Goal: Find specific page/section: Find specific page/section

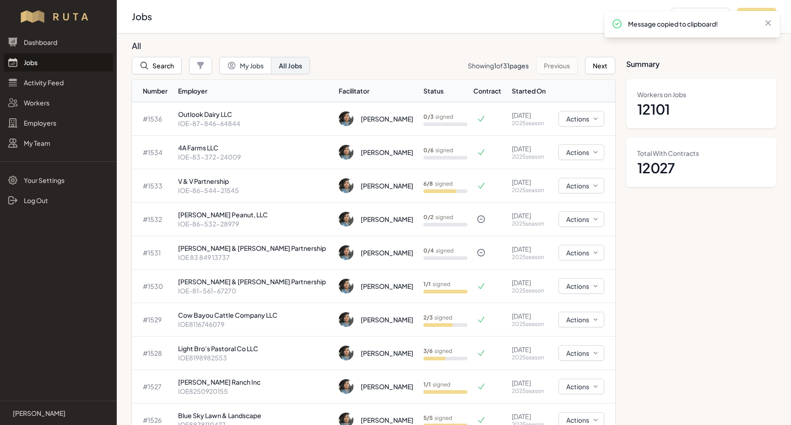
click at [20, 60] on link "Jobs" at bounding box center [58, 62] width 109 height 18
click at [150, 63] on button "Search" at bounding box center [157, 65] width 50 height 17
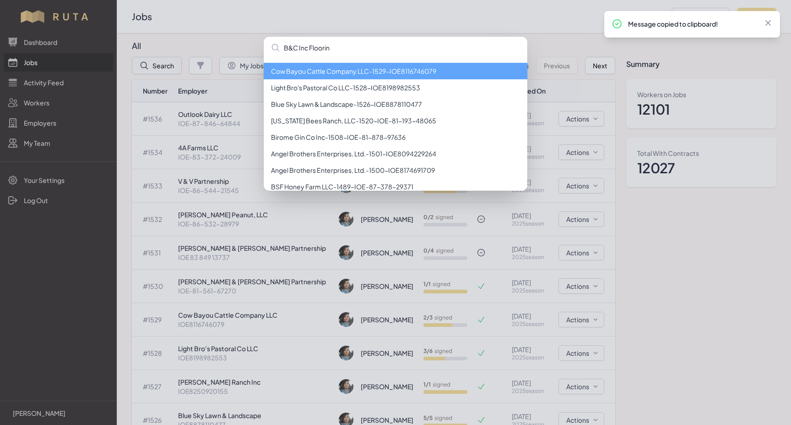
type input "B&C Inc Flooring"
click at [769, 24] on icon at bounding box center [768, 22] width 9 height 9
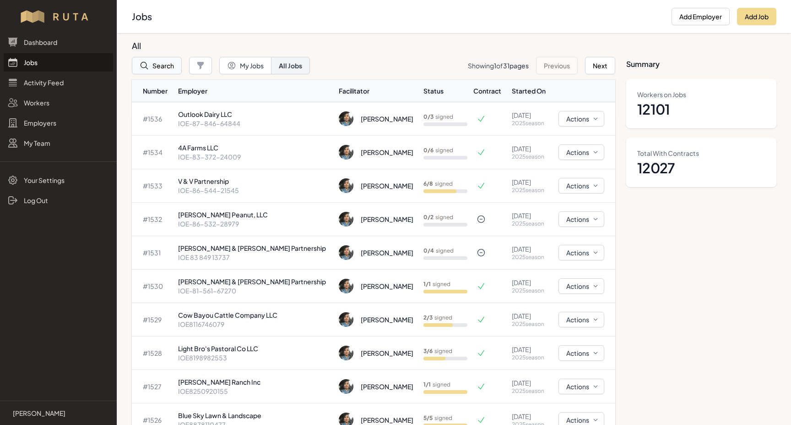
click at [151, 68] on button "Search" at bounding box center [157, 65] width 50 height 17
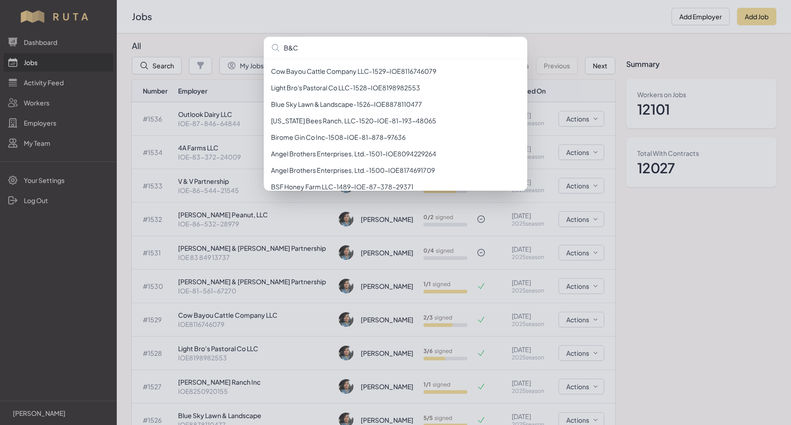
drag, startPoint x: 303, startPoint y: 47, endPoint x: 267, endPoint y: 44, distance: 35.3
click at [266, 45] on input "B&C" at bounding box center [396, 48] width 264 height 22
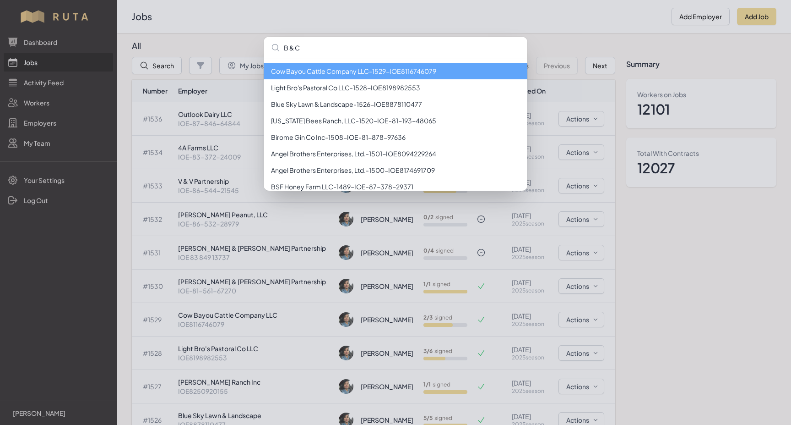
type input "B & C"
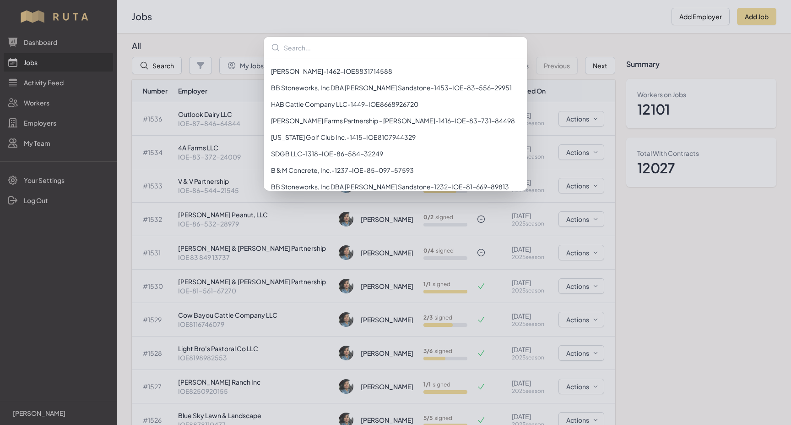
click at [201, 31] on div "[PERSON_NAME] - 1462 - IOE8831714588 BB Stoneworks, Inc DBA [PERSON_NAME] Sands…" at bounding box center [395, 212] width 791 height 425
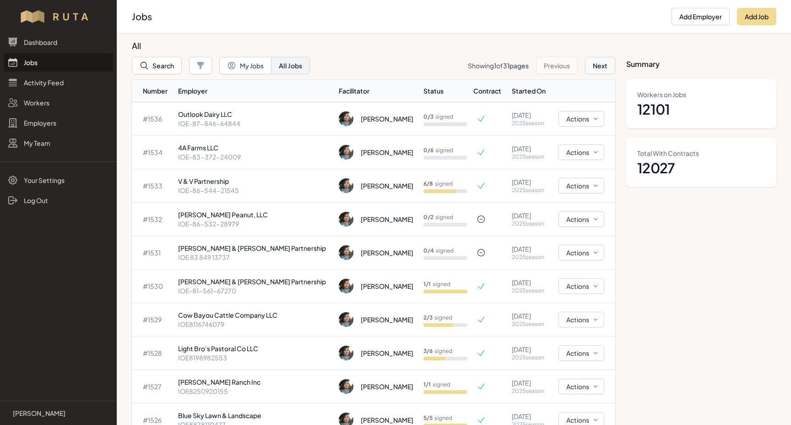
click at [601, 62] on button "Next" at bounding box center [600, 65] width 30 height 17
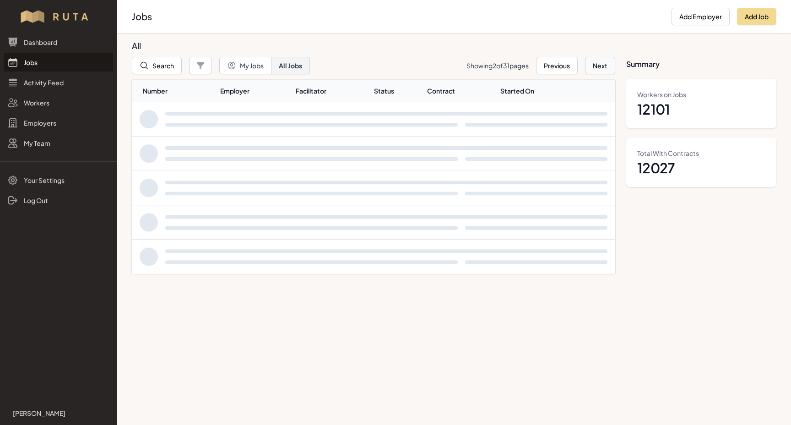
click at [601, 63] on button "Next" at bounding box center [600, 65] width 30 height 17
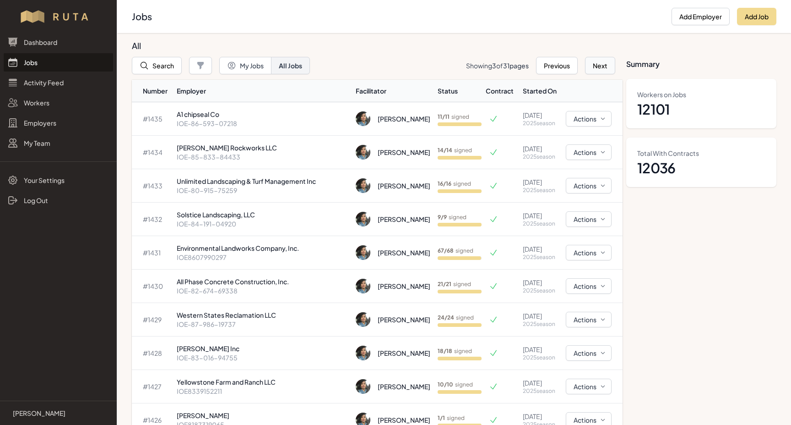
click at [600, 64] on button "Next" at bounding box center [600, 65] width 30 height 17
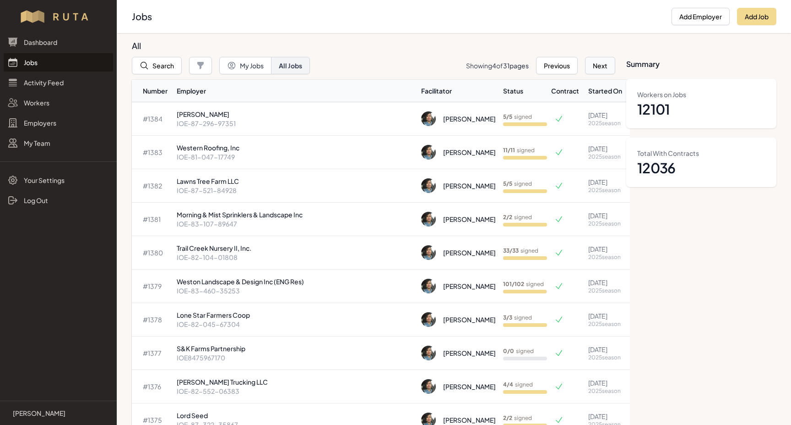
click at [599, 66] on button "Next" at bounding box center [600, 65] width 30 height 17
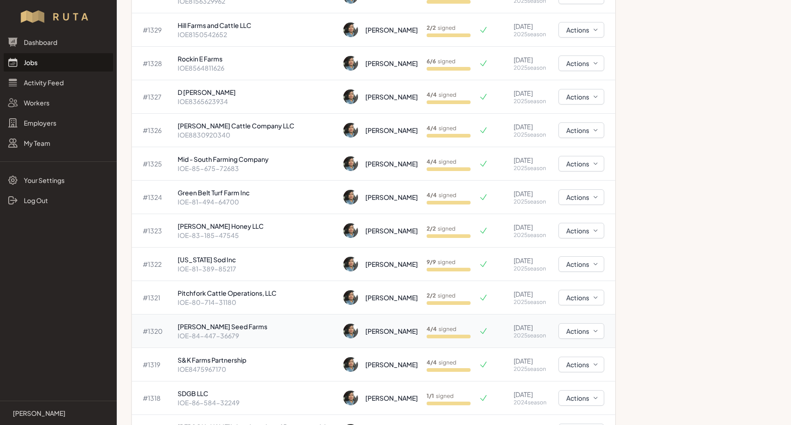
scroll to position [273, 0]
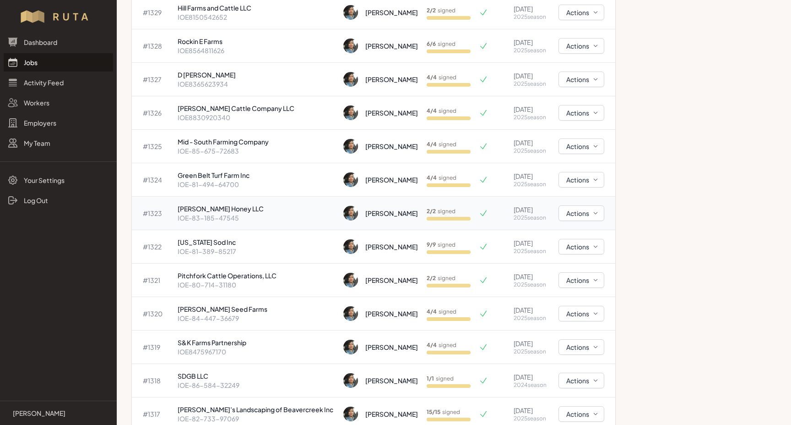
click at [207, 210] on p "[PERSON_NAME] Honey LLC" at bounding box center [257, 208] width 159 height 9
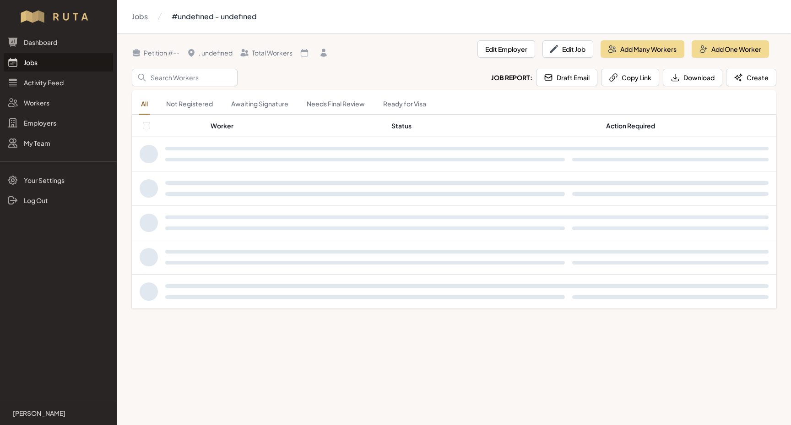
click at [207, 210] on div at bounding box center [454, 222] width 644 height 33
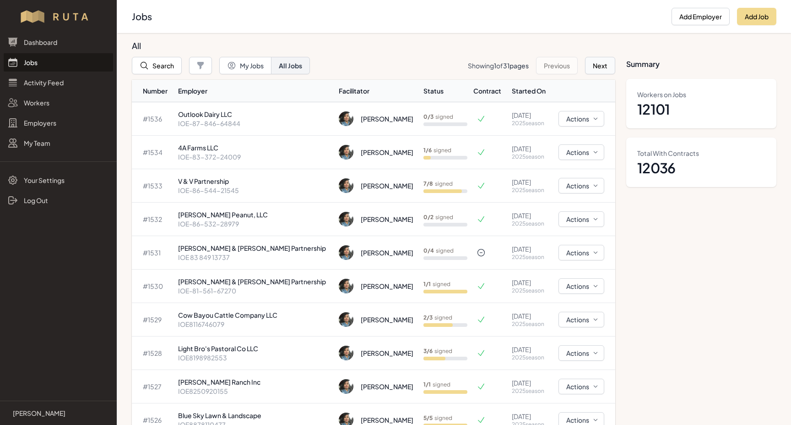
click at [605, 65] on button "Next" at bounding box center [600, 65] width 30 height 17
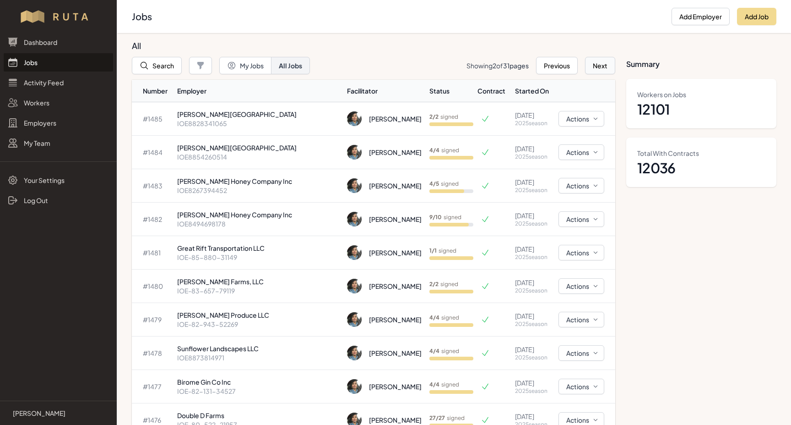
click at [605, 66] on button "Next" at bounding box center [600, 65] width 30 height 17
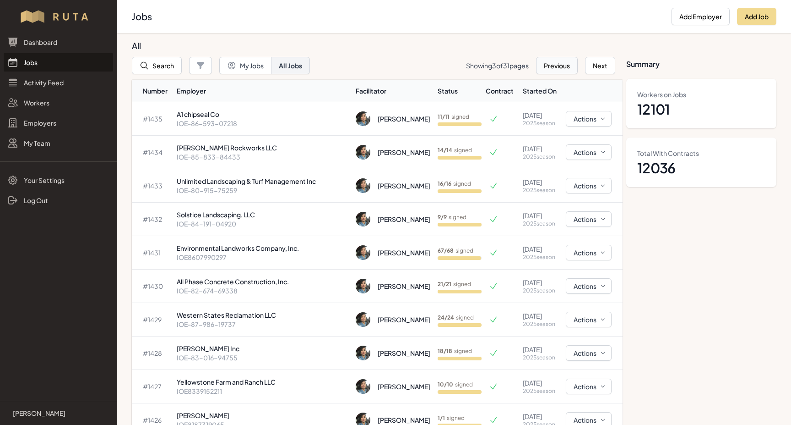
click at [555, 67] on button "Previous" at bounding box center [557, 65] width 42 height 17
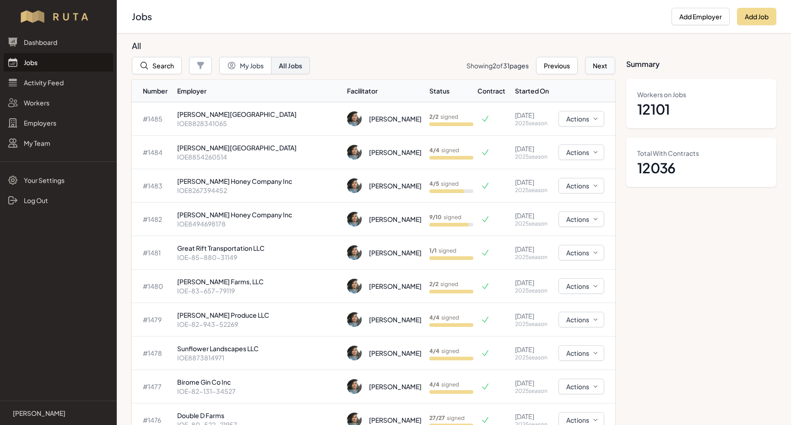
click at [599, 65] on button "Next" at bounding box center [600, 65] width 30 height 17
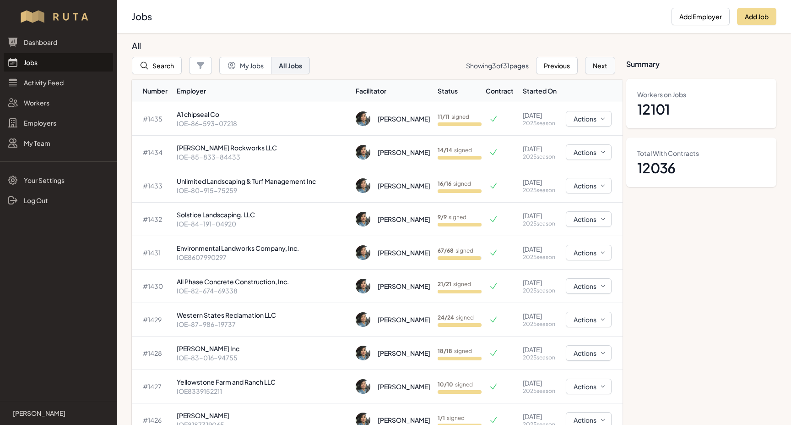
click at [591, 68] on button "Next" at bounding box center [600, 65] width 30 height 17
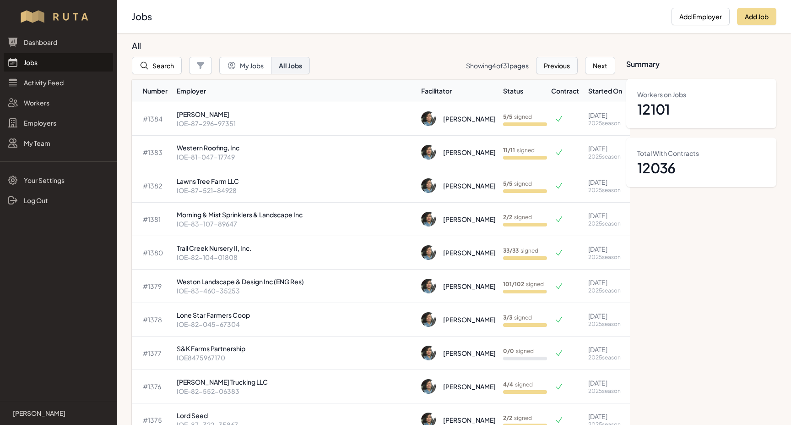
click at [550, 67] on button "Previous" at bounding box center [557, 65] width 42 height 17
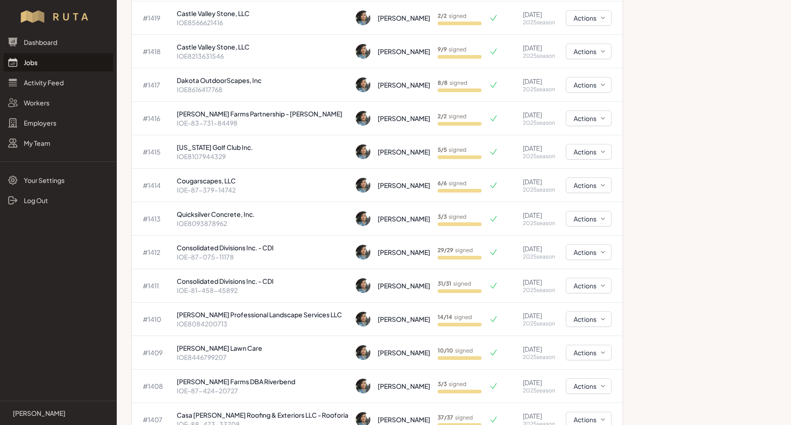
scroll to position [646, 0]
